Goal: Task Accomplishment & Management: Manage account settings

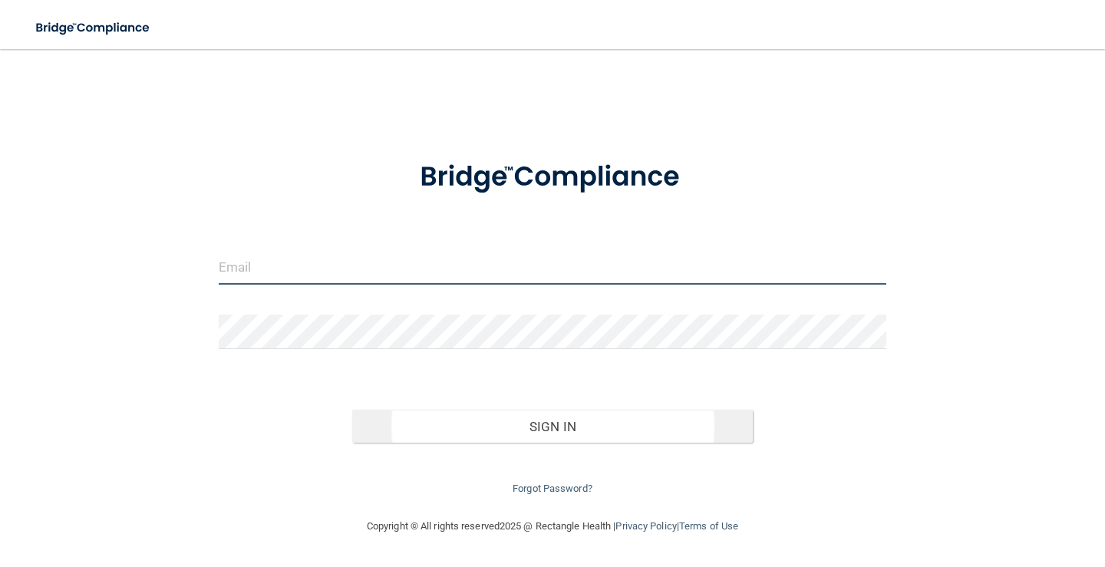
type input "[PERSON_NAME][EMAIL_ADDRESS][DOMAIN_NAME]"
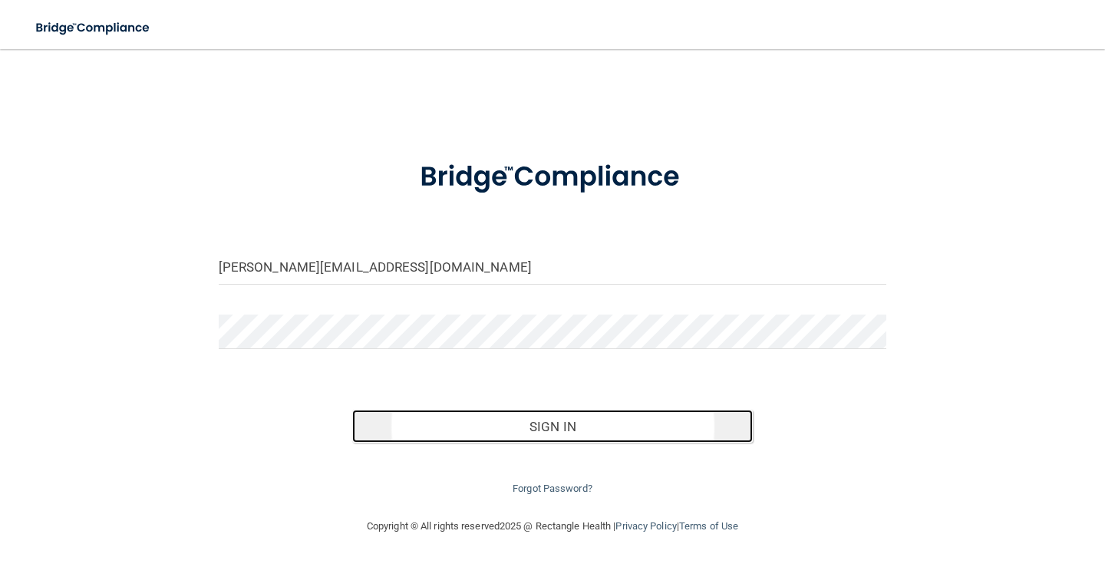
click at [563, 429] on button "Sign In" at bounding box center [552, 427] width 401 height 34
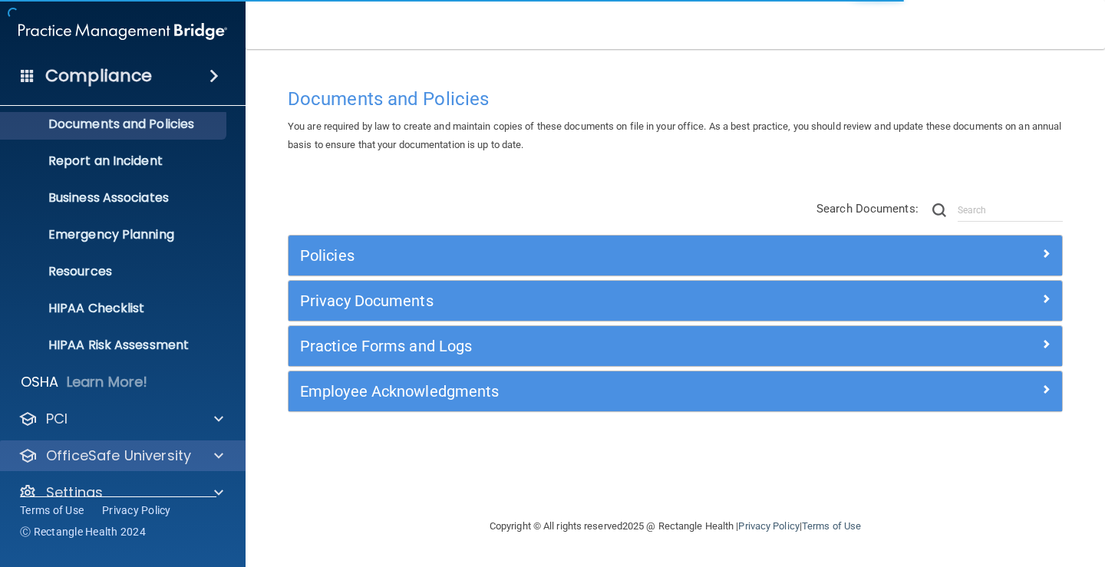
scroll to position [70, 0]
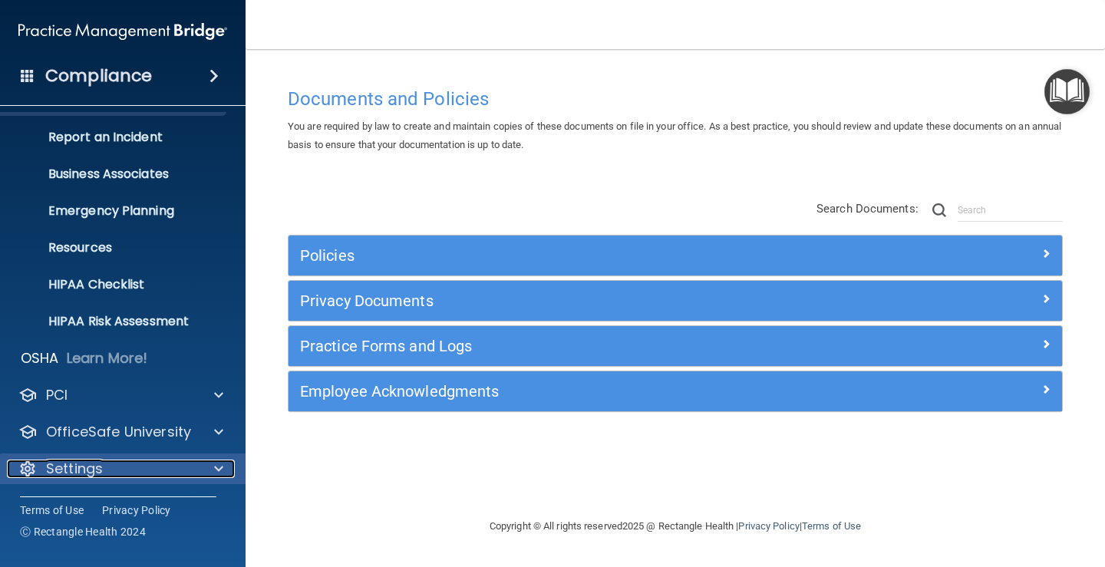
click at [94, 468] on p "Settings" at bounding box center [74, 469] width 57 height 18
click at [77, 472] on p "Settings" at bounding box center [74, 469] width 57 height 18
click at [216, 472] on span at bounding box center [218, 469] width 9 height 18
click at [69, 467] on p "Settings" at bounding box center [74, 469] width 57 height 18
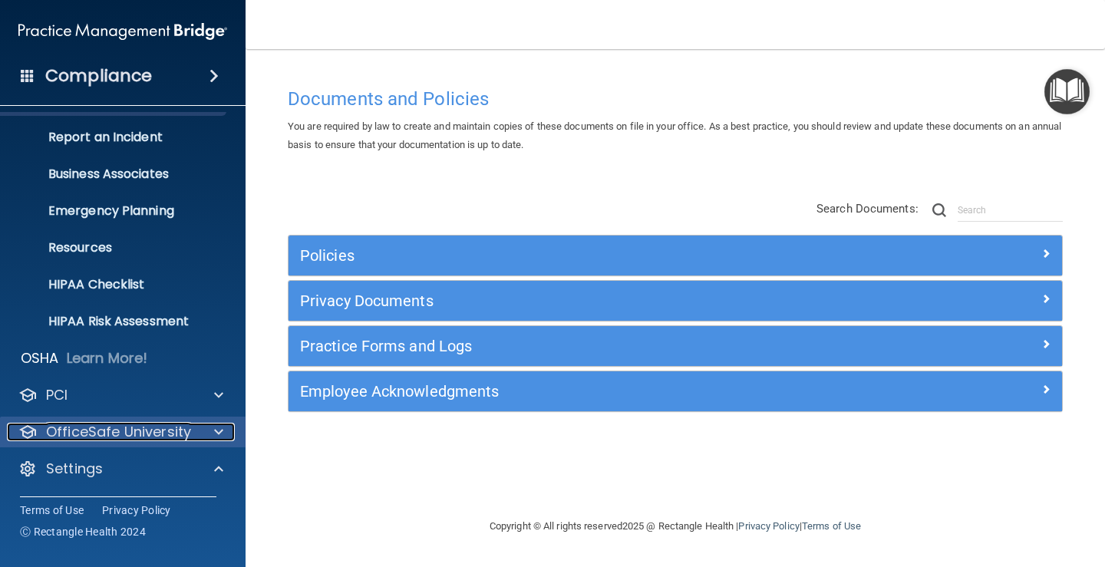
click at [129, 431] on p "OfficeSafe University" at bounding box center [118, 432] width 145 height 18
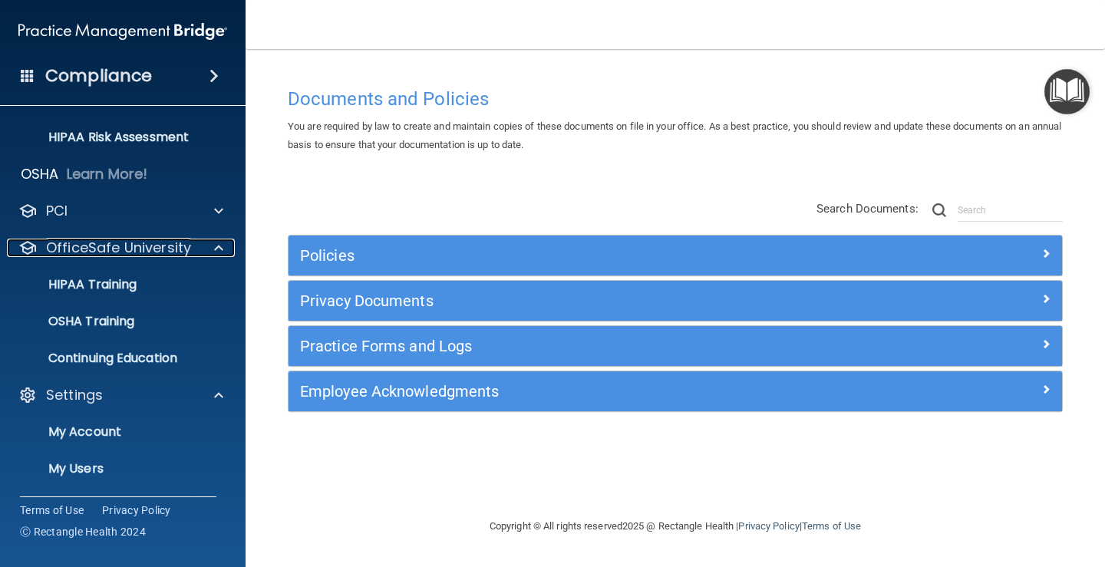
scroll to position [328, 0]
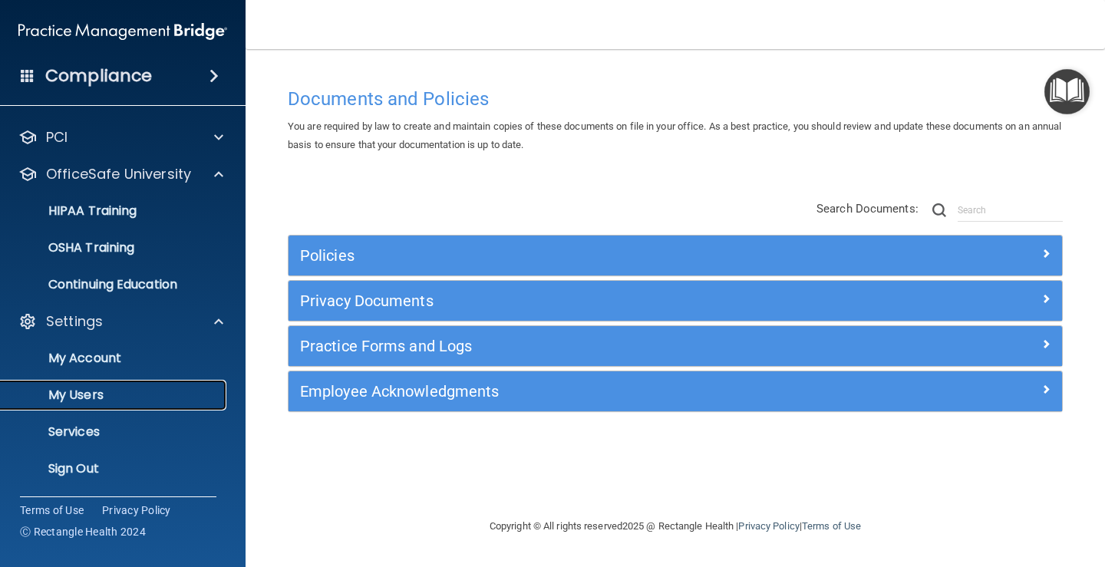
click at [83, 388] on p "My Users" at bounding box center [115, 395] width 210 height 15
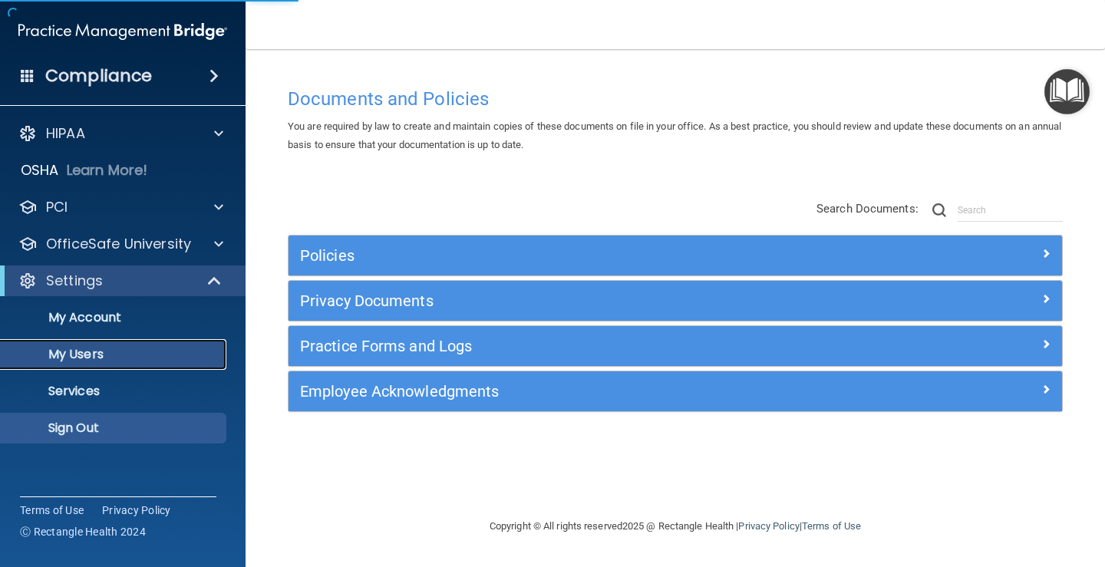
select select "20"
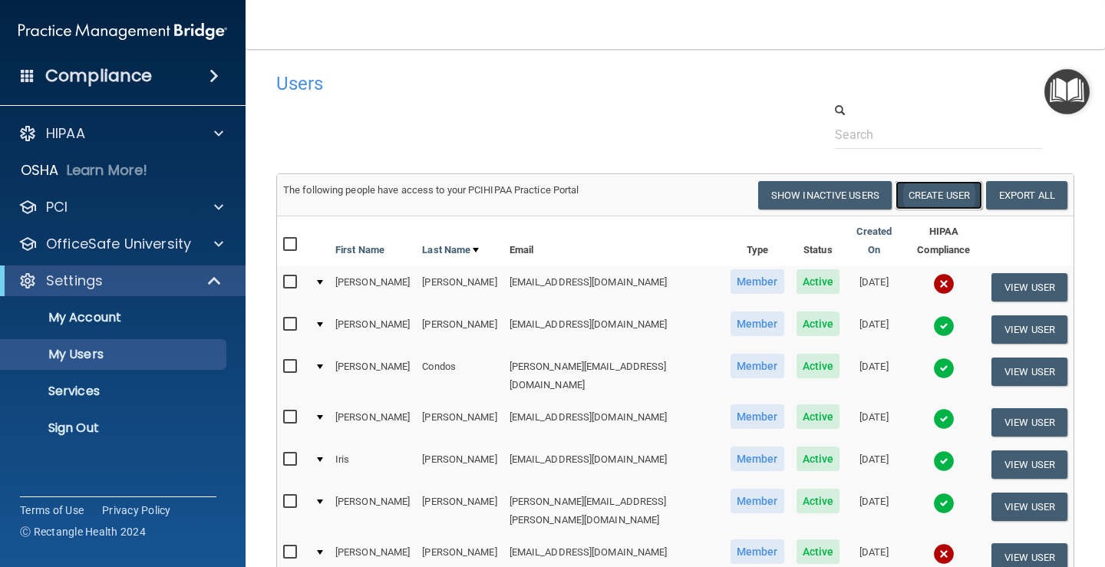
click at [934, 192] on button "Create User" at bounding box center [939, 195] width 87 height 28
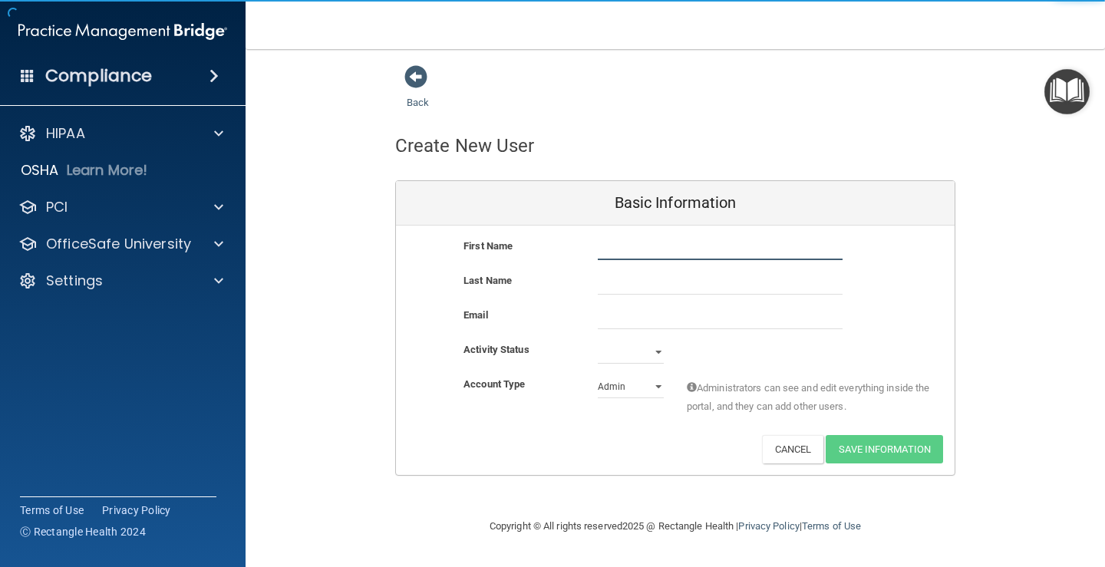
click at [690, 256] on input "text" at bounding box center [720, 248] width 245 height 23
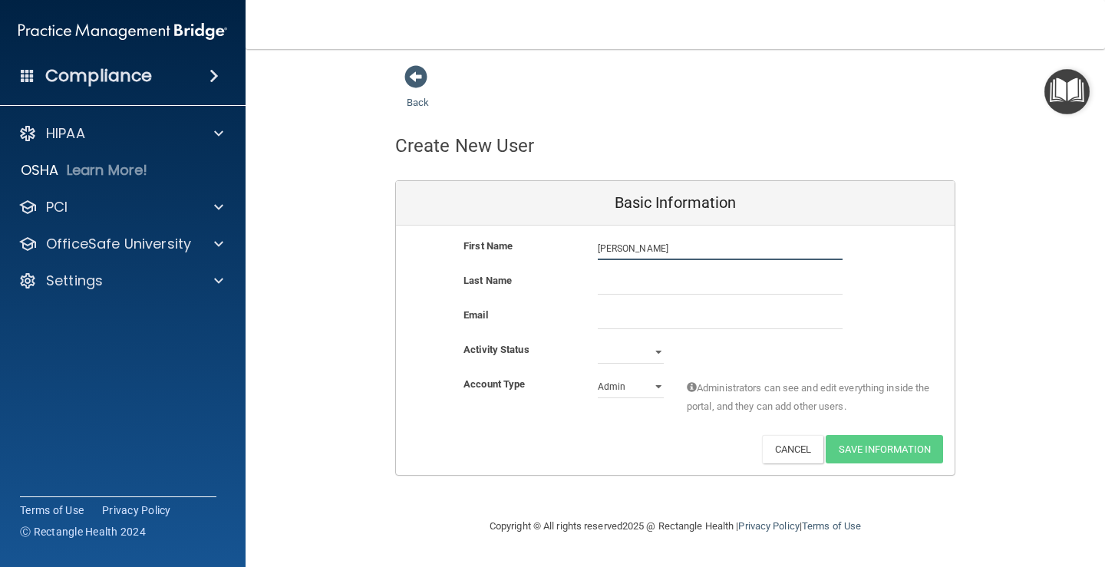
type input "[PERSON_NAME]"
click at [701, 322] on input "email" at bounding box center [720, 317] width 245 height 23
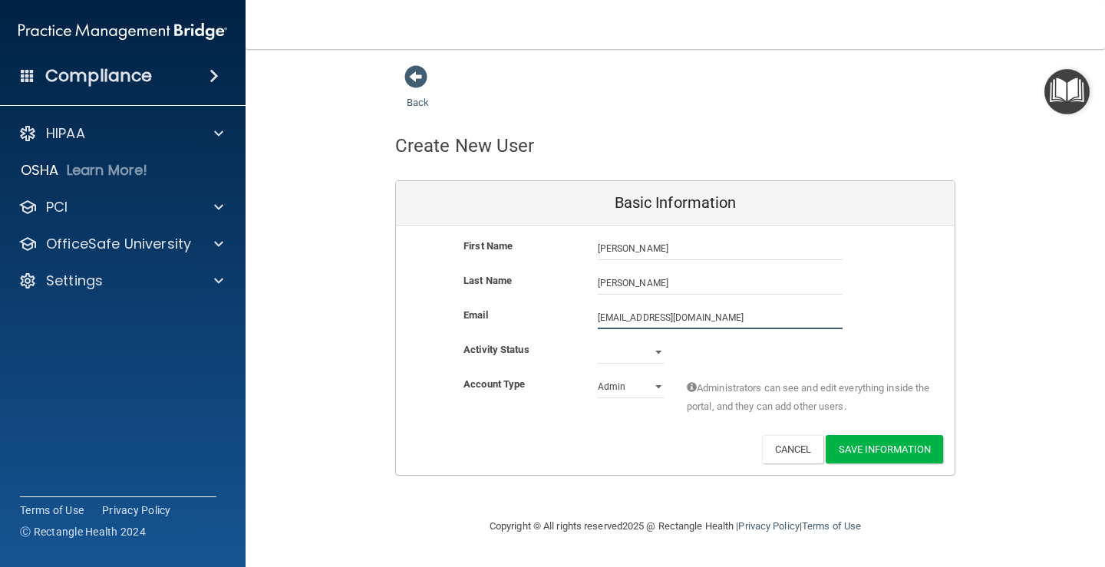
type input "[EMAIL_ADDRESS][DOMAIN_NAME]"
click at [661, 352] on select "Active Inactive" at bounding box center [631, 352] width 66 height 23
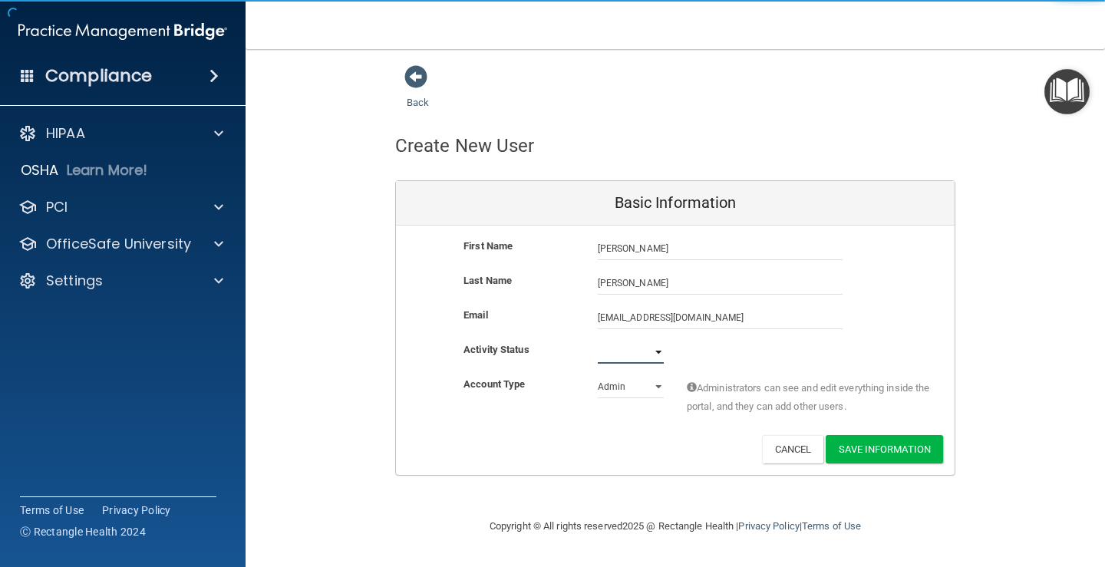
select select "active"
click at [598, 341] on select "Active Inactive" at bounding box center [631, 352] width 66 height 23
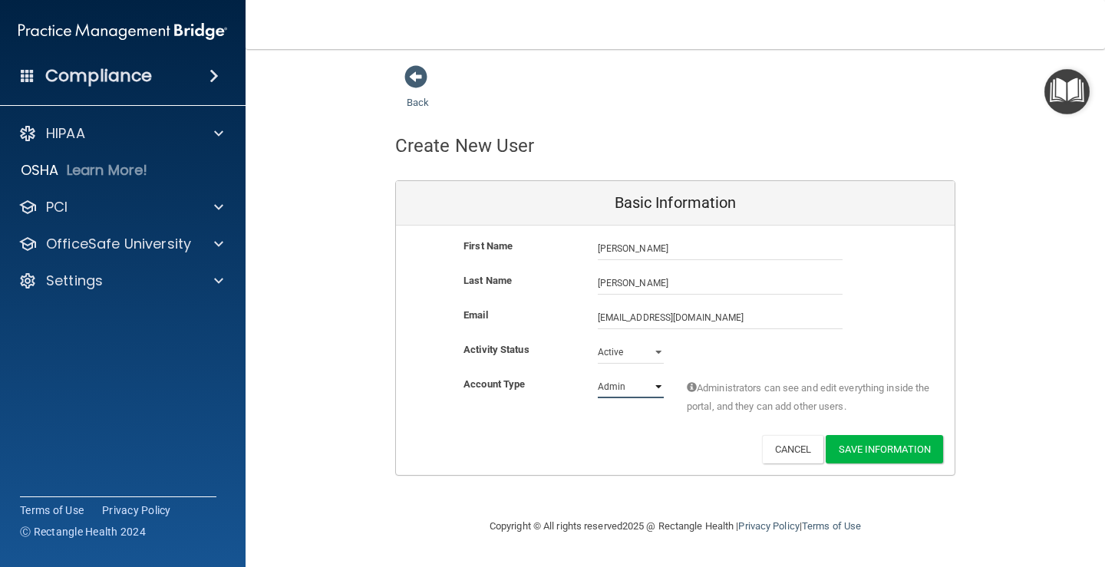
click at [658, 389] on select "Admin Member" at bounding box center [631, 386] width 66 height 23
click at [741, 348] on div "Activity Status Active Active Inactive" at bounding box center [675, 352] width 559 height 23
click at [901, 451] on button "Save Information" at bounding box center [884, 449] width 117 height 28
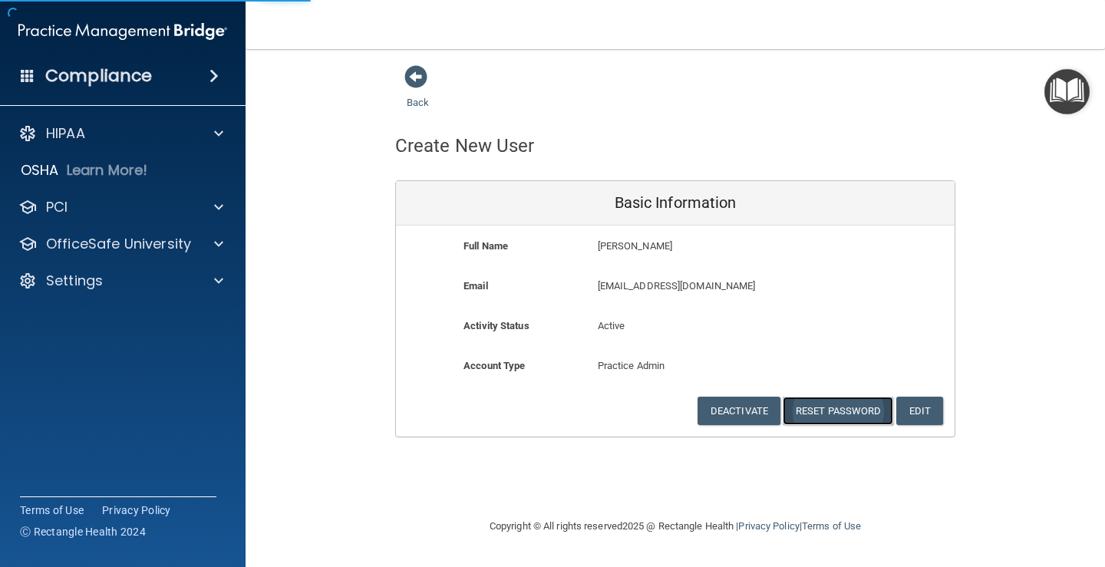
click at [825, 416] on button "Reset Password" at bounding box center [838, 411] width 111 height 28
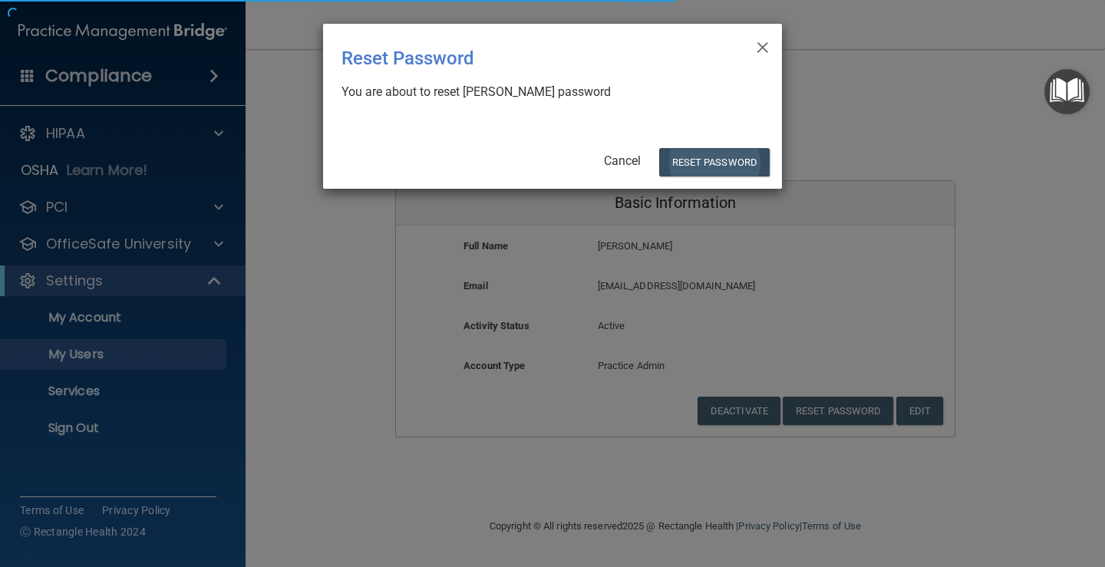
select select "20"
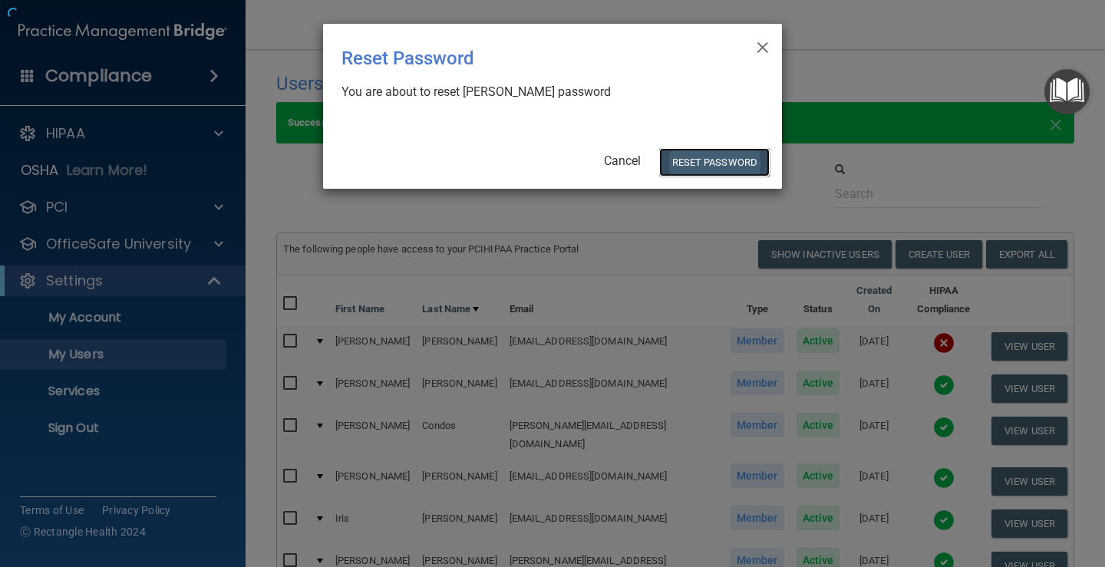
click at [705, 167] on button "Reset Password" at bounding box center [714, 162] width 111 height 28
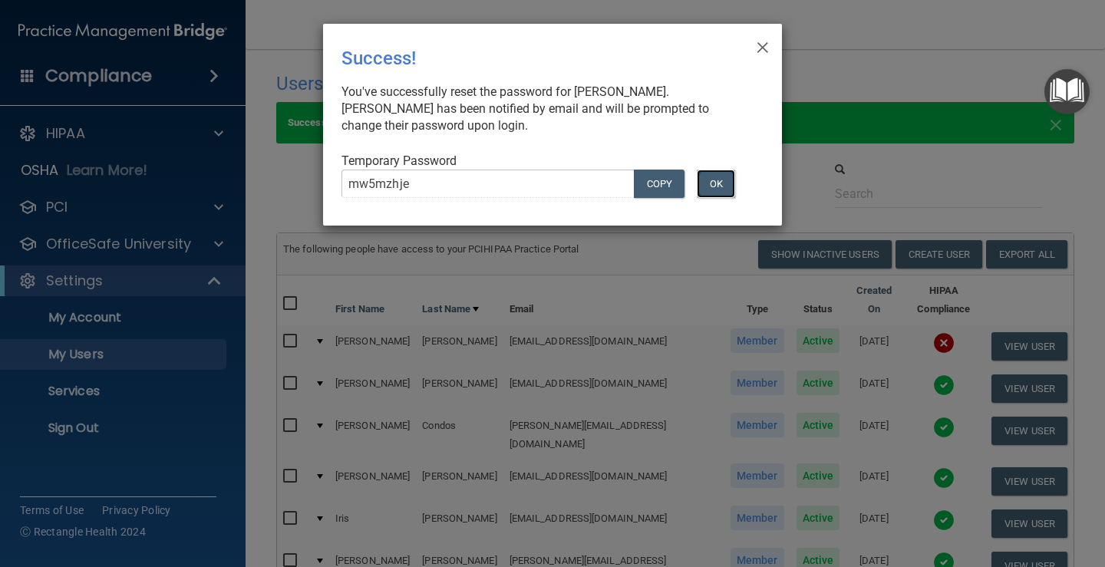
click at [715, 189] on button "OK" at bounding box center [716, 184] width 38 height 28
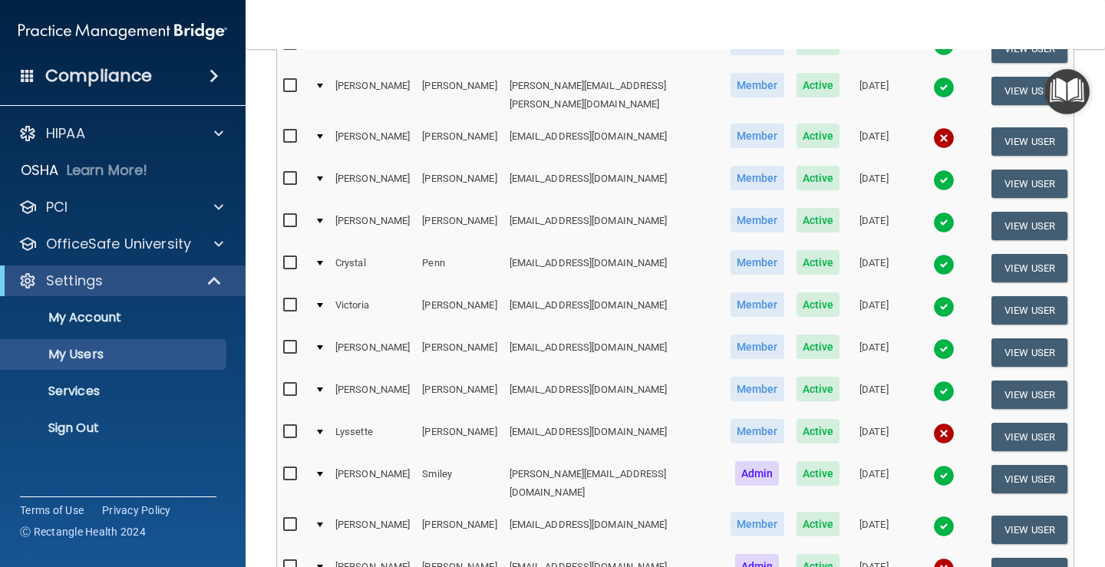
scroll to position [614, 0]
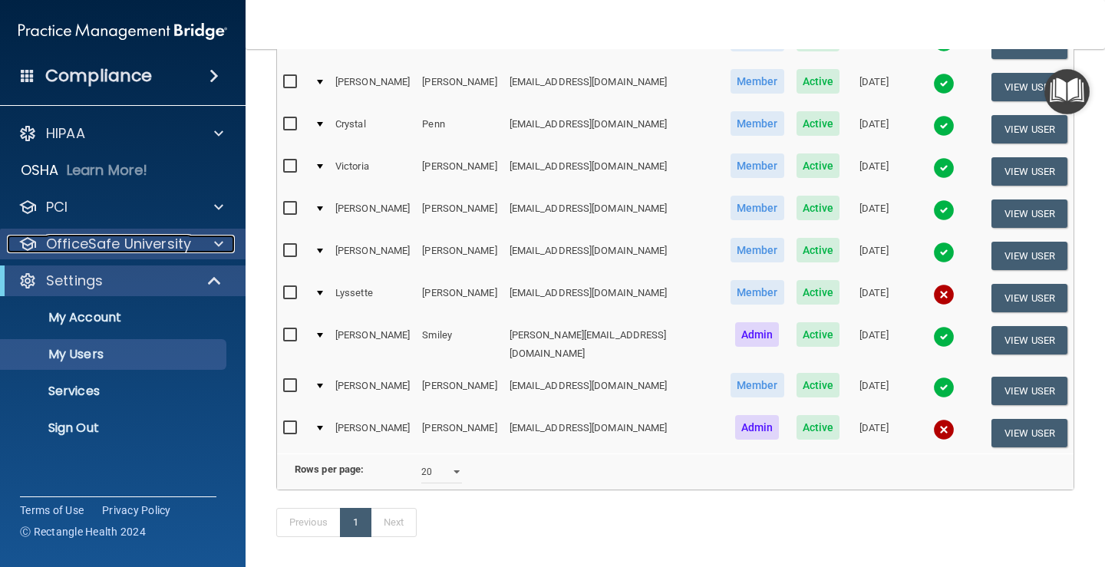
click at [211, 245] on div at bounding box center [216, 244] width 38 height 18
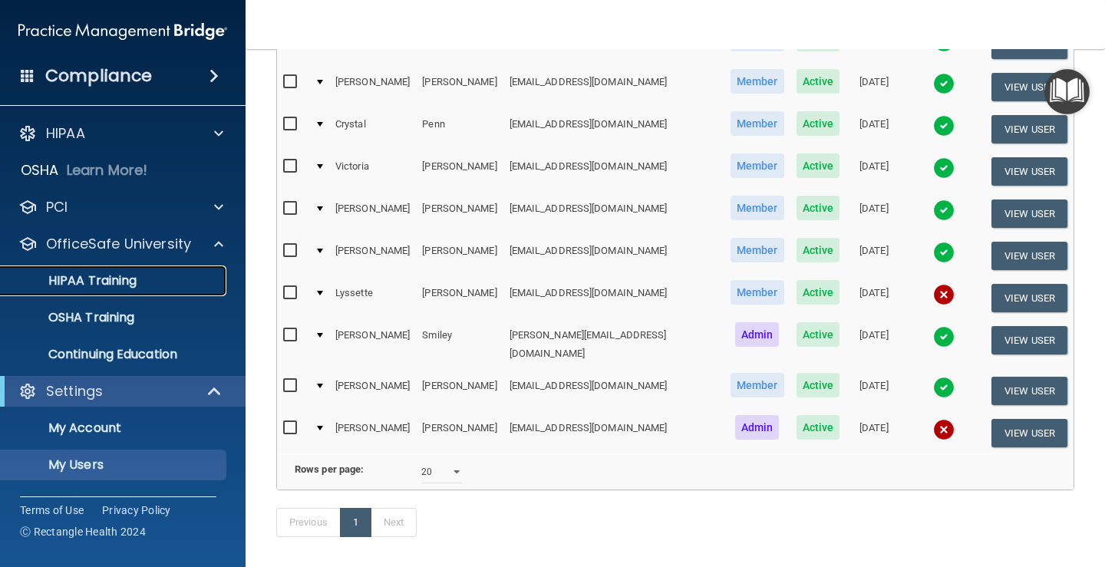
click at [101, 279] on p "HIPAA Training" at bounding box center [73, 280] width 127 height 15
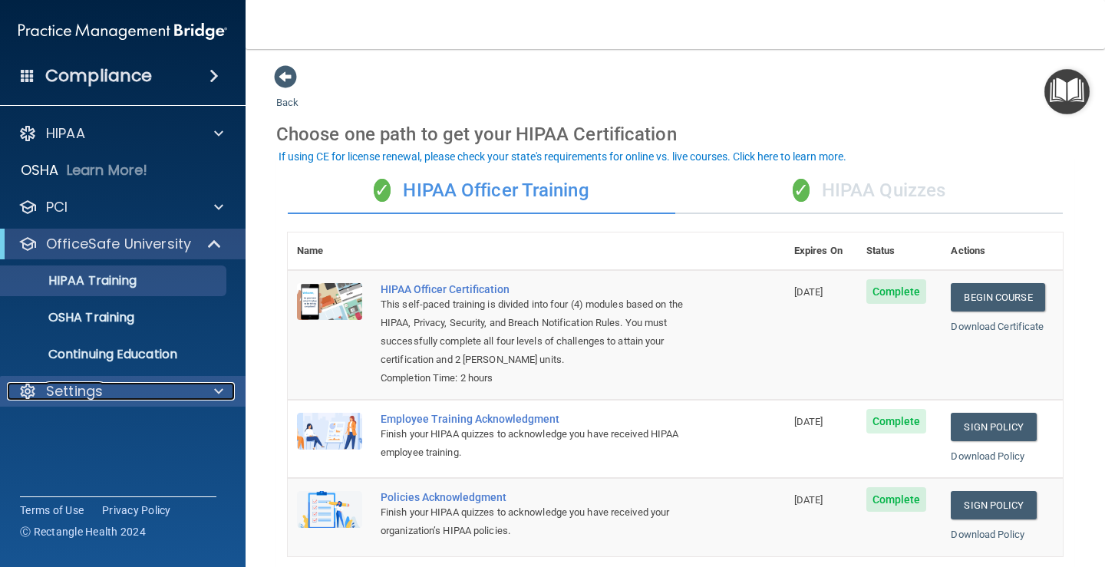
click at [223, 392] on div at bounding box center [216, 391] width 38 height 18
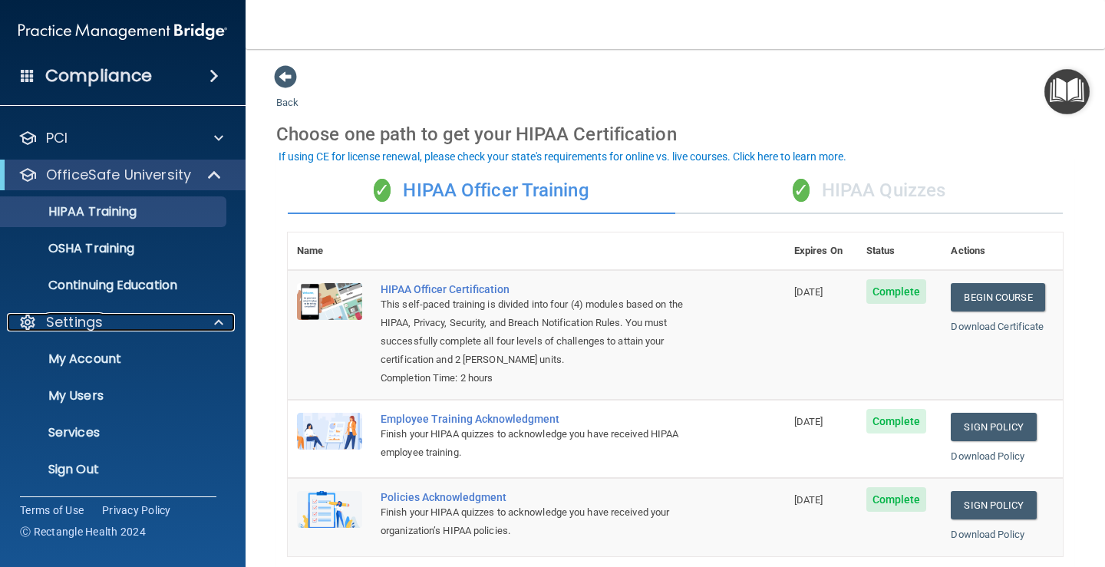
scroll to position [70, 0]
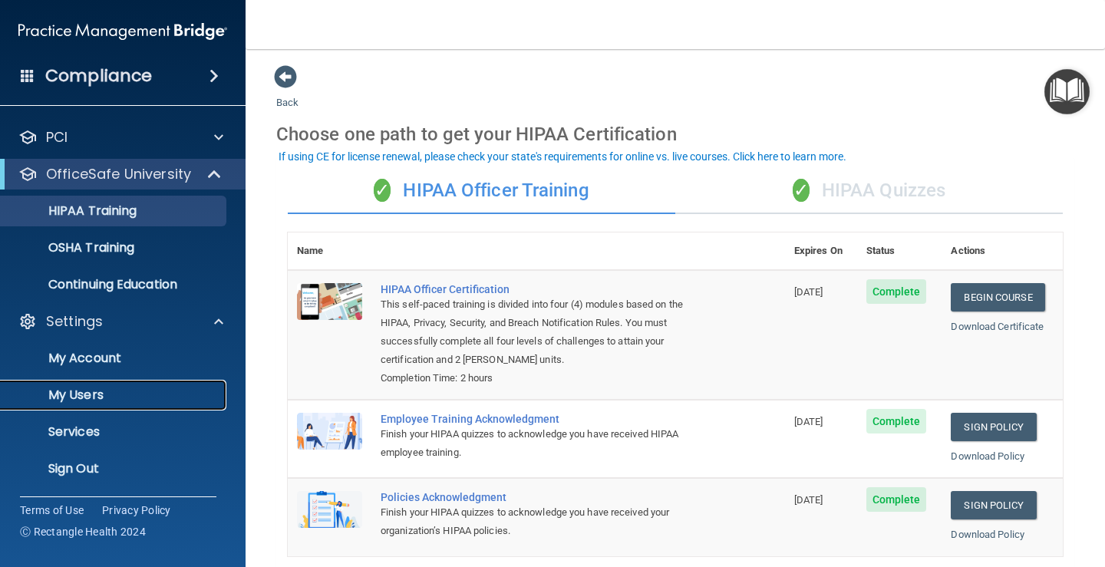
click at [97, 398] on p "My Users" at bounding box center [115, 395] width 210 height 15
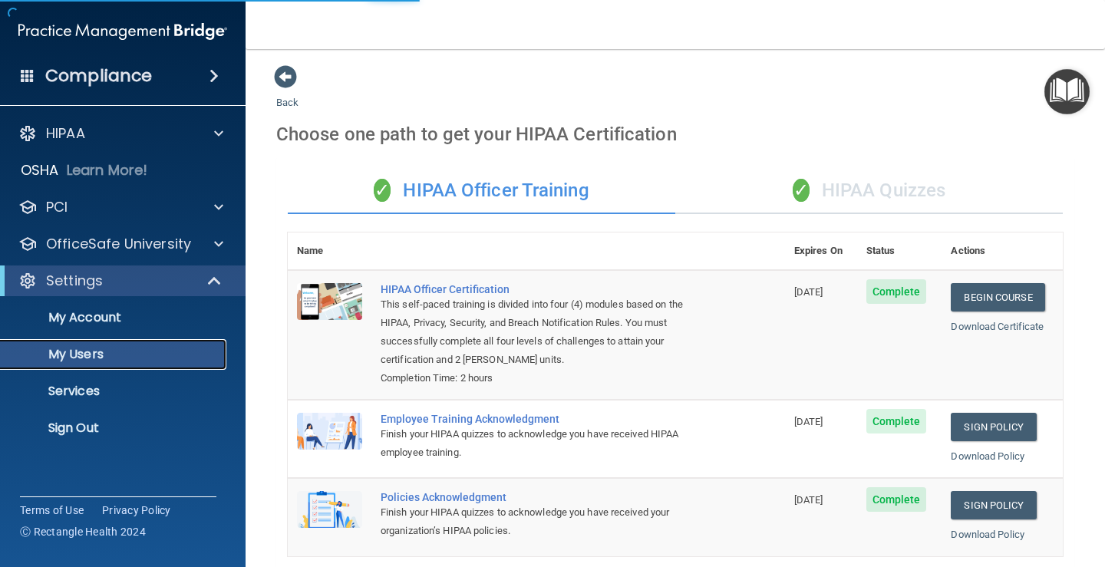
select select "20"
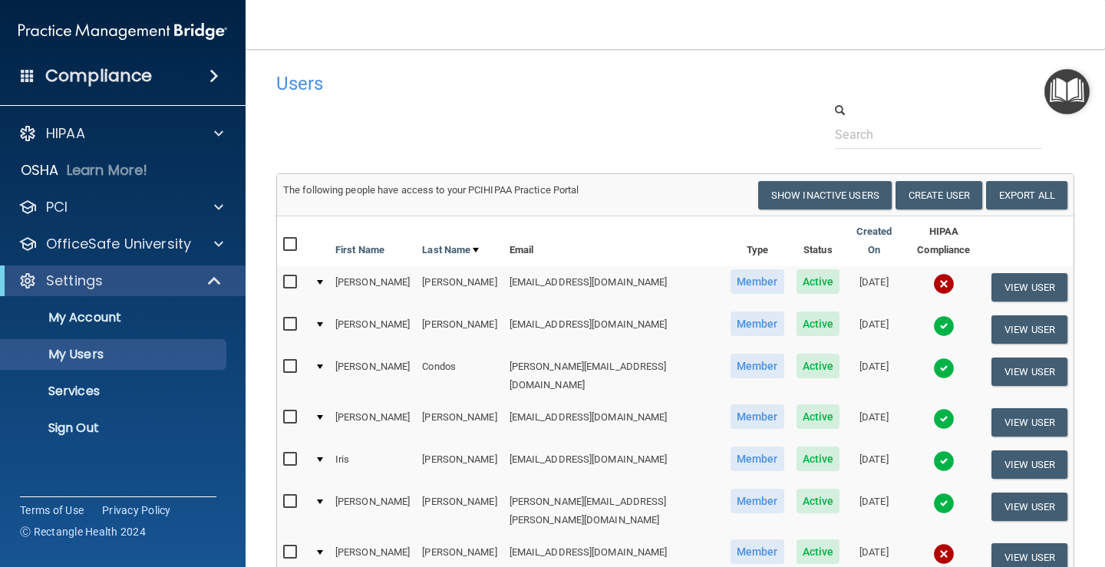
click at [933, 273] on img at bounding box center [943, 283] width 21 height 21
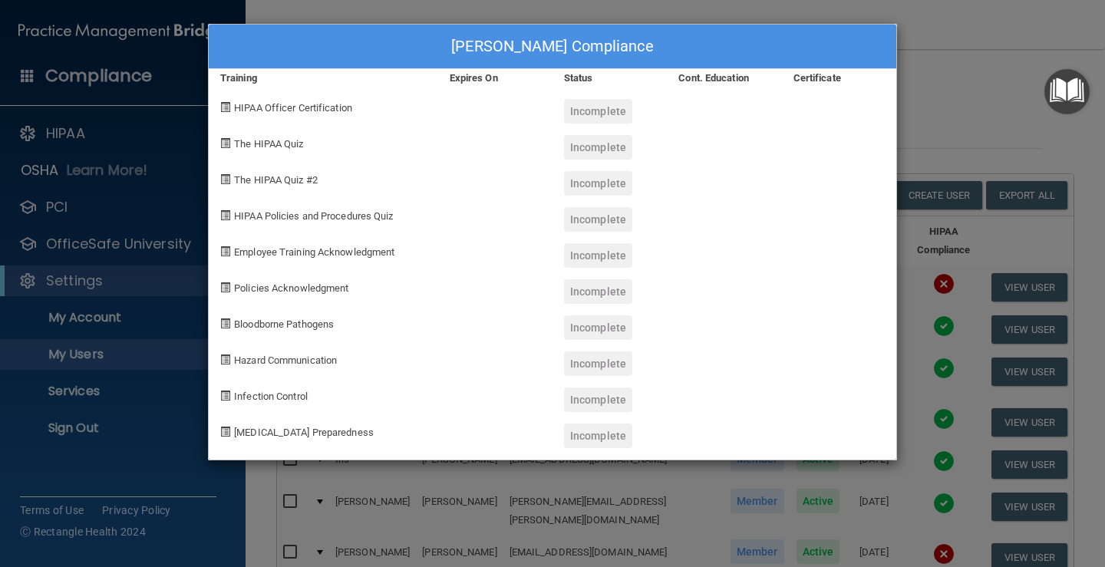
click at [943, 88] on div "Rachel Billings's Compliance Training Expires On Status Cont. Education Certifi…" at bounding box center [552, 283] width 1105 height 567
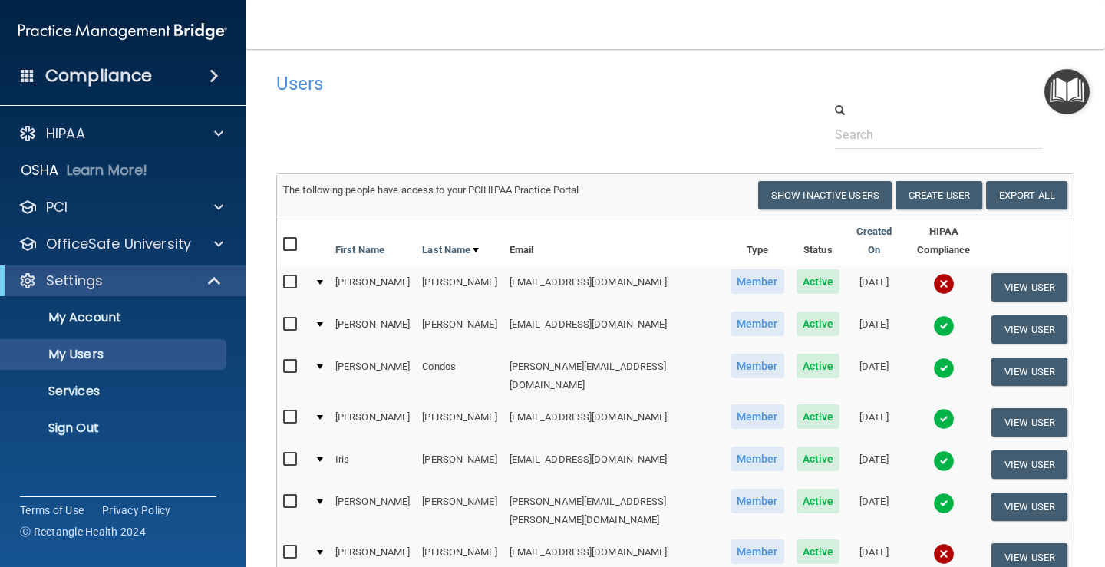
click at [933, 273] on img at bounding box center [943, 283] width 21 height 21
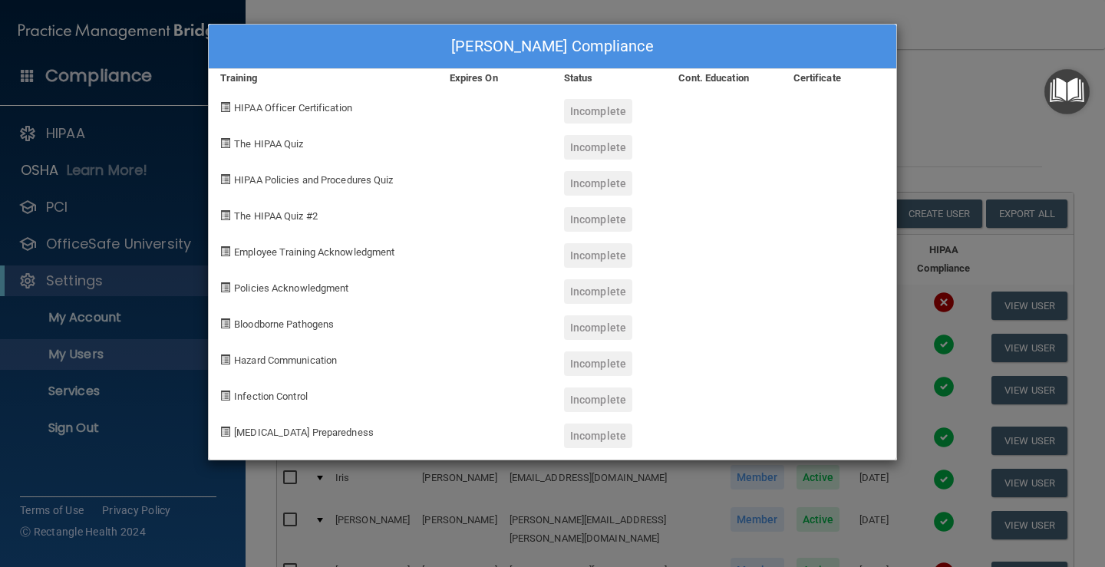
click at [943, 107] on div "Rachel Billings's Compliance Training Expires On Status Cont. Education Certifi…" at bounding box center [552, 283] width 1105 height 567
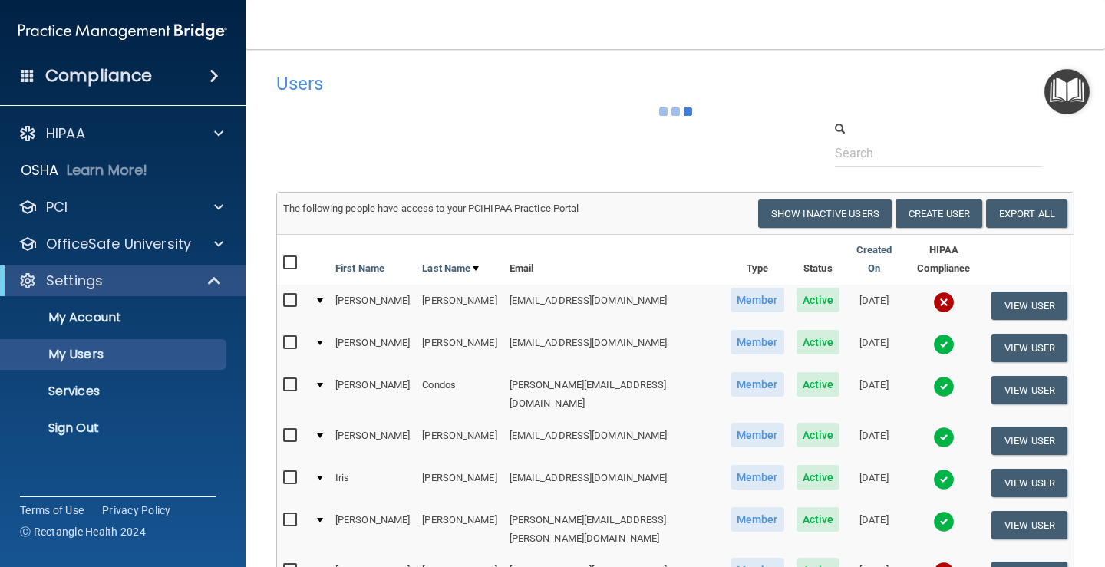
click at [797, 292] on span "Active" at bounding box center [819, 300] width 44 height 25
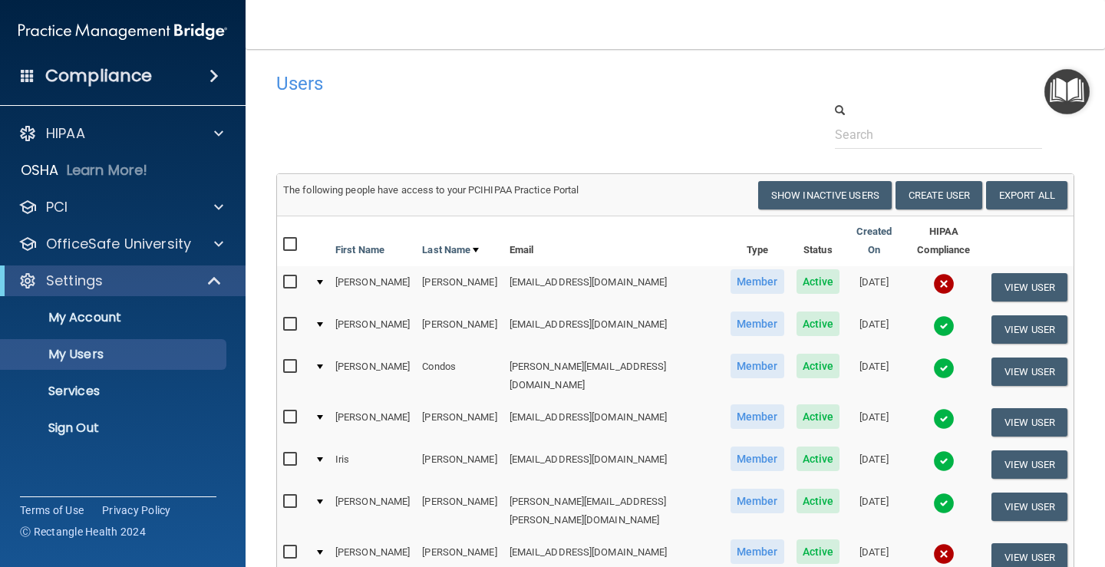
click at [323, 280] on div at bounding box center [320, 282] width 6 height 5
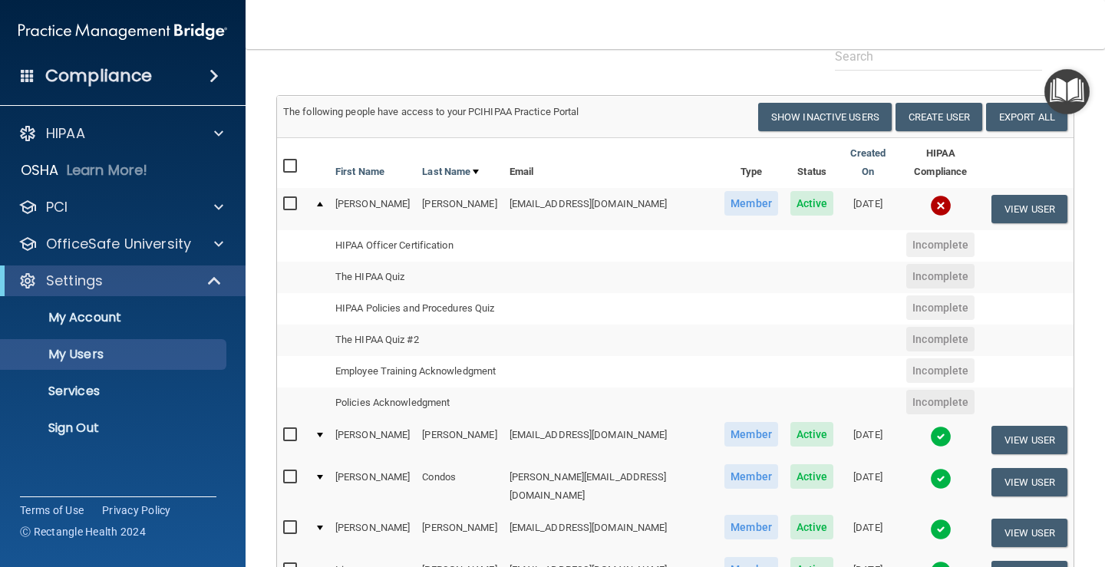
scroll to position [77, 0]
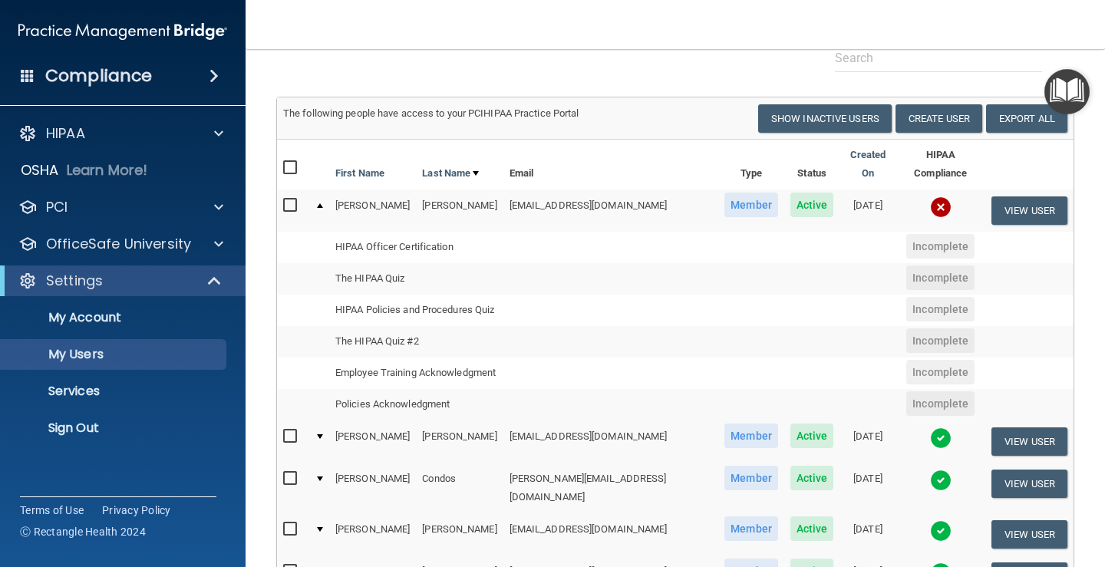
click at [930, 196] on img at bounding box center [940, 206] width 21 height 21
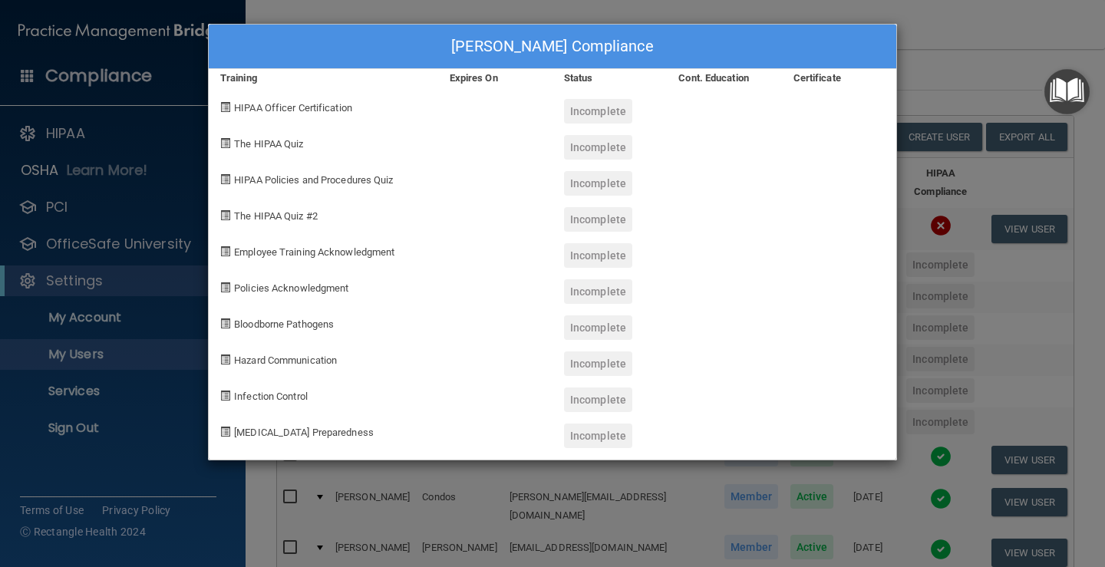
click at [988, 281] on div "Rachel Billings's Compliance Training Expires On Status Cont. Education Certifi…" at bounding box center [552, 283] width 1105 height 567
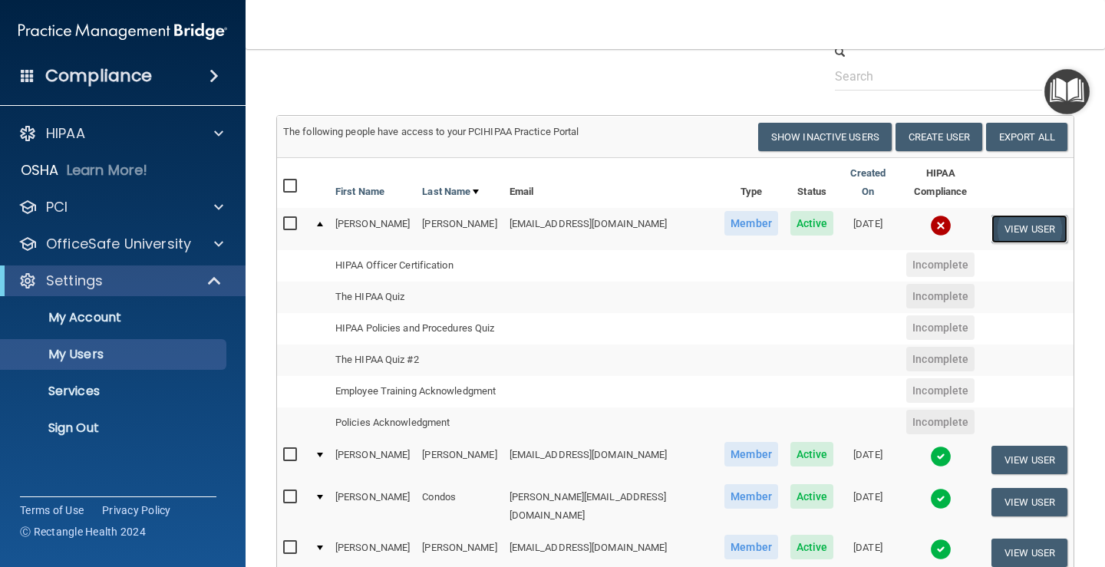
click at [1015, 222] on button "View User" at bounding box center [1030, 229] width 76 height 28
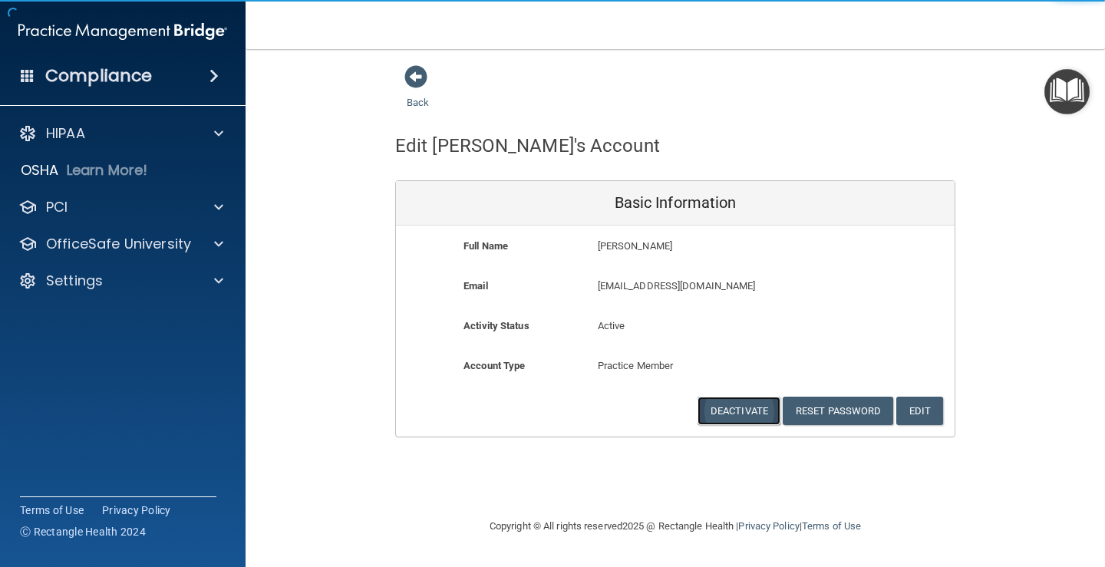
click at [739, 408] on button "Deactivate" at bounding box center [739, 411] width 83 height 28
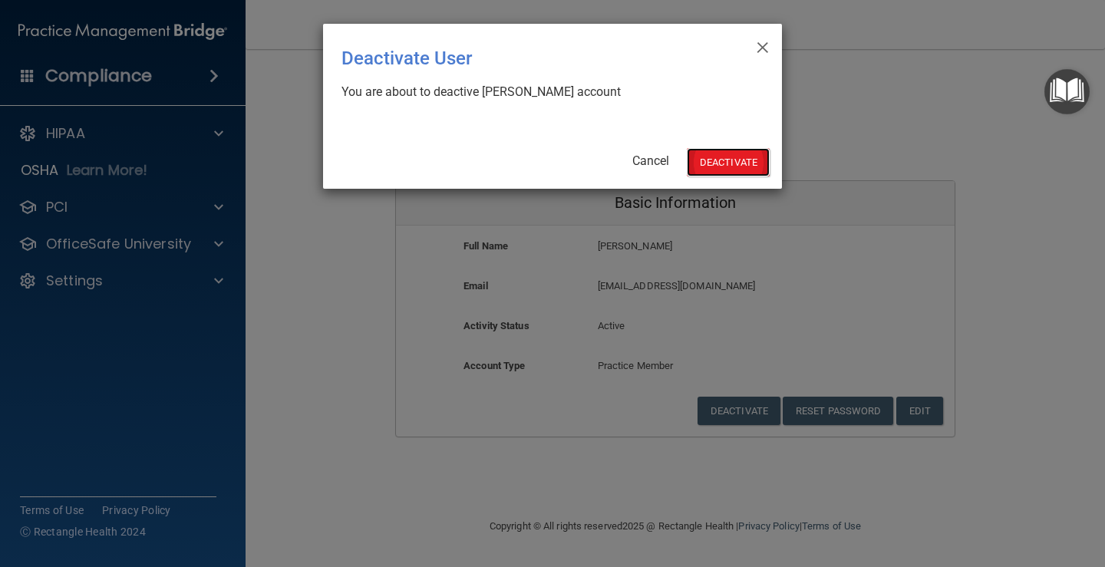
click at [728, 166] on button "Deactivate" at bounding box center [728, 162] width 83 height 28
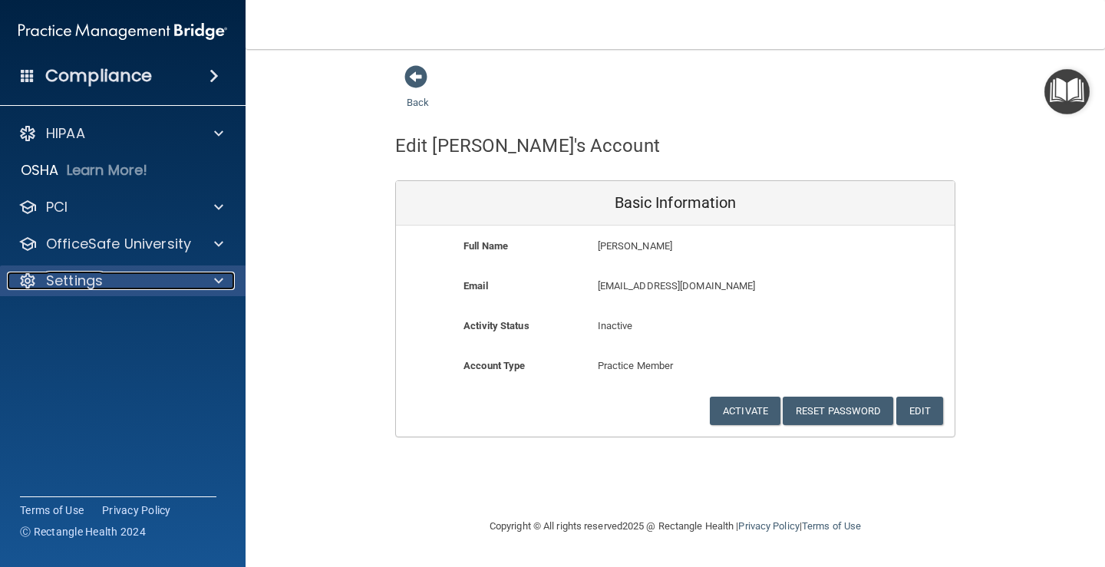
click at [112, 279] on div "Settings" at bounding box center [102, 281] width 190 height 18
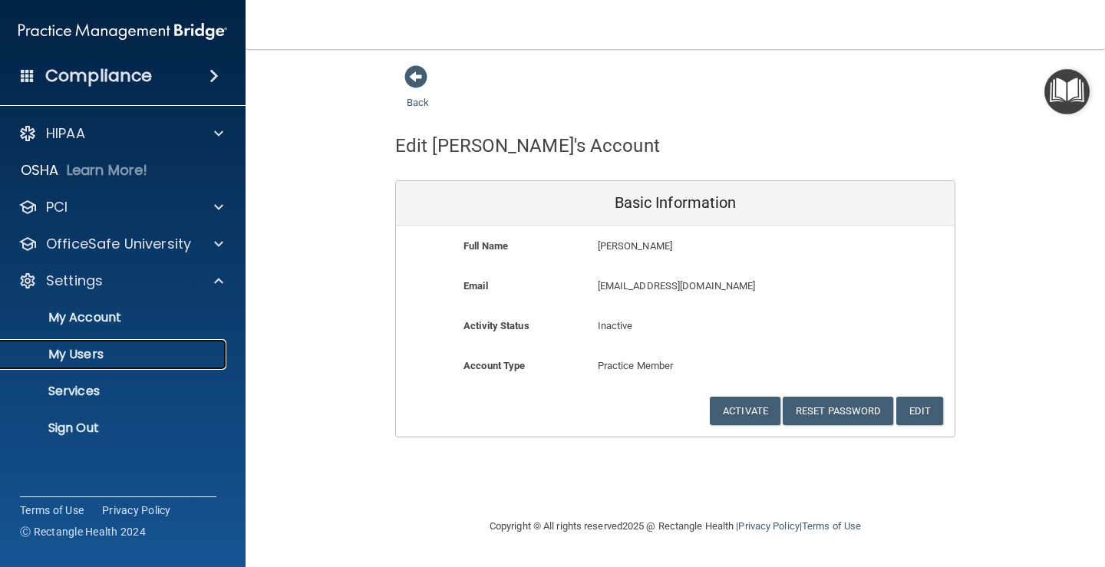
click at [85, 355] on p "My Users" at bounding box center [115, 354] width 210 height 15
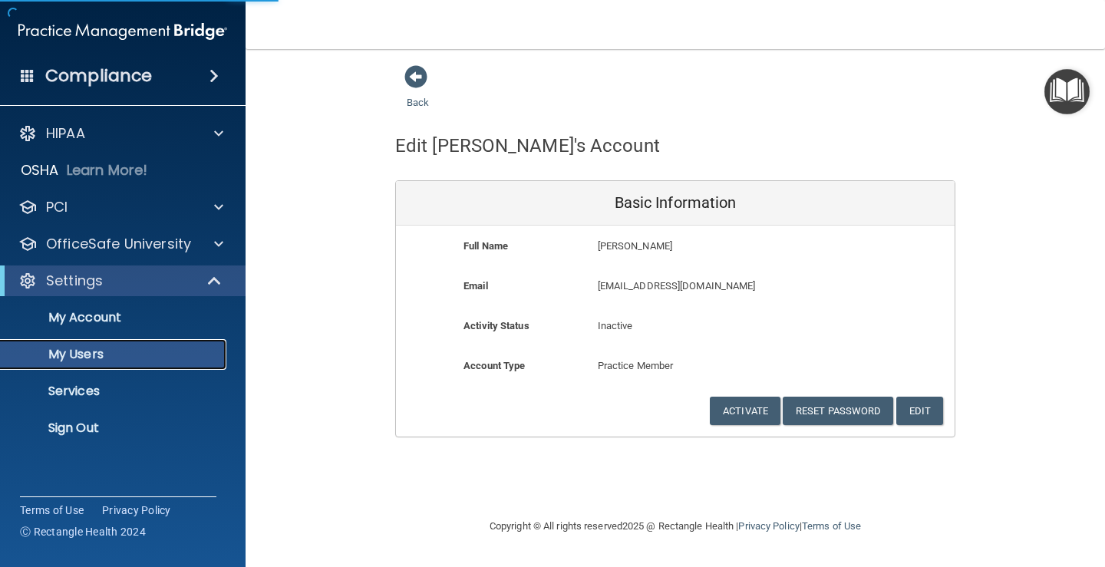
select select "20"
